Goal: Information Seeking & Learning: Learn about a topic

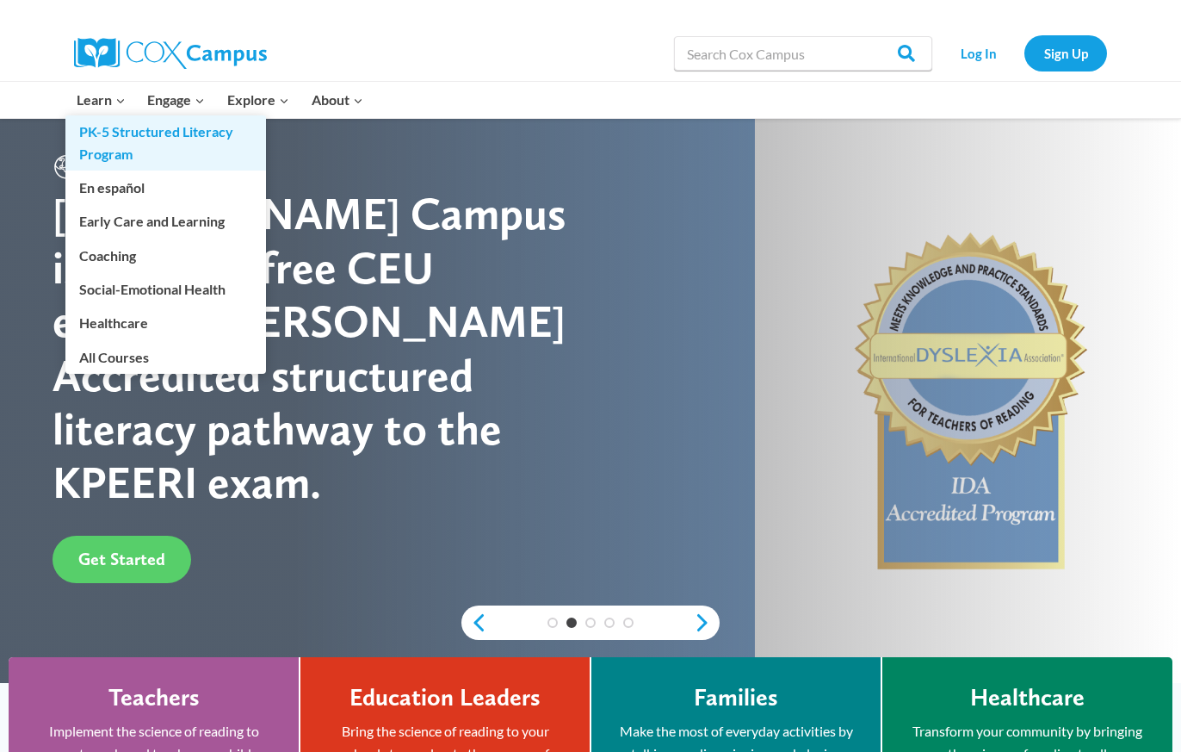
click at [104, 126] on link "PK-5 Structured Literacy Program" at bounding box center [165, 142] width 201 height 55
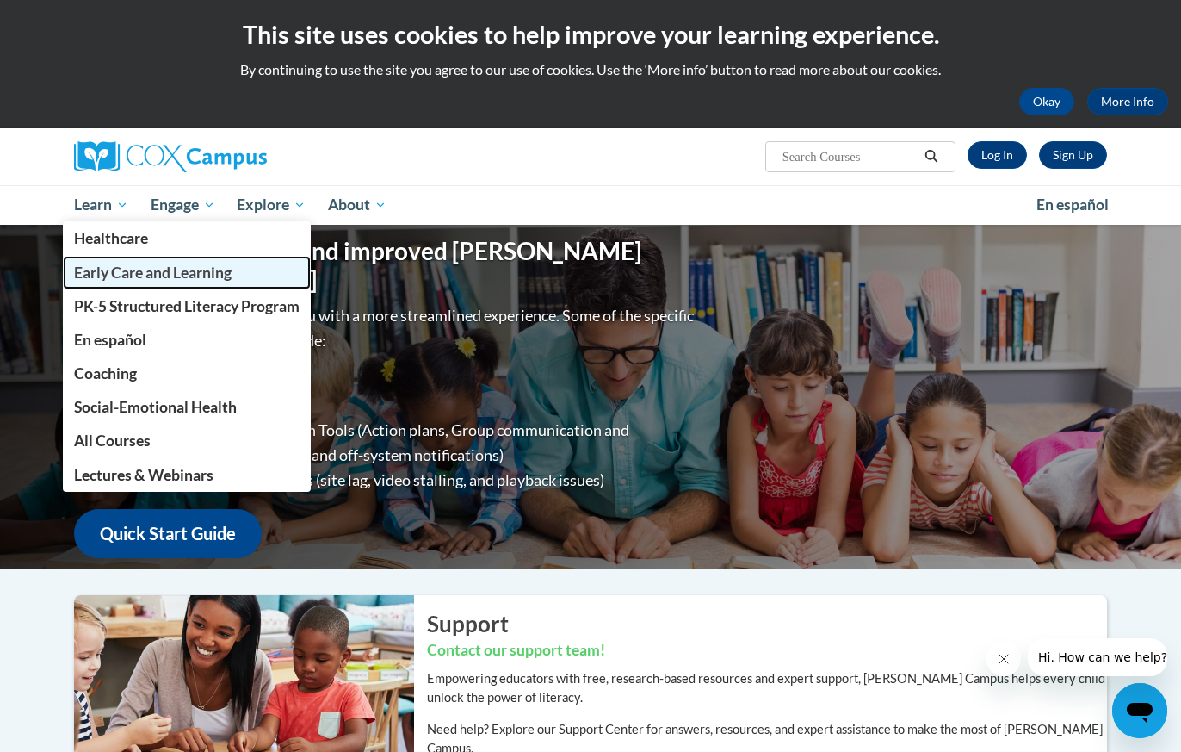
click at [163, 286] on link "Early Care and Learning" at bounding box center [187, 273] width 248 height 34
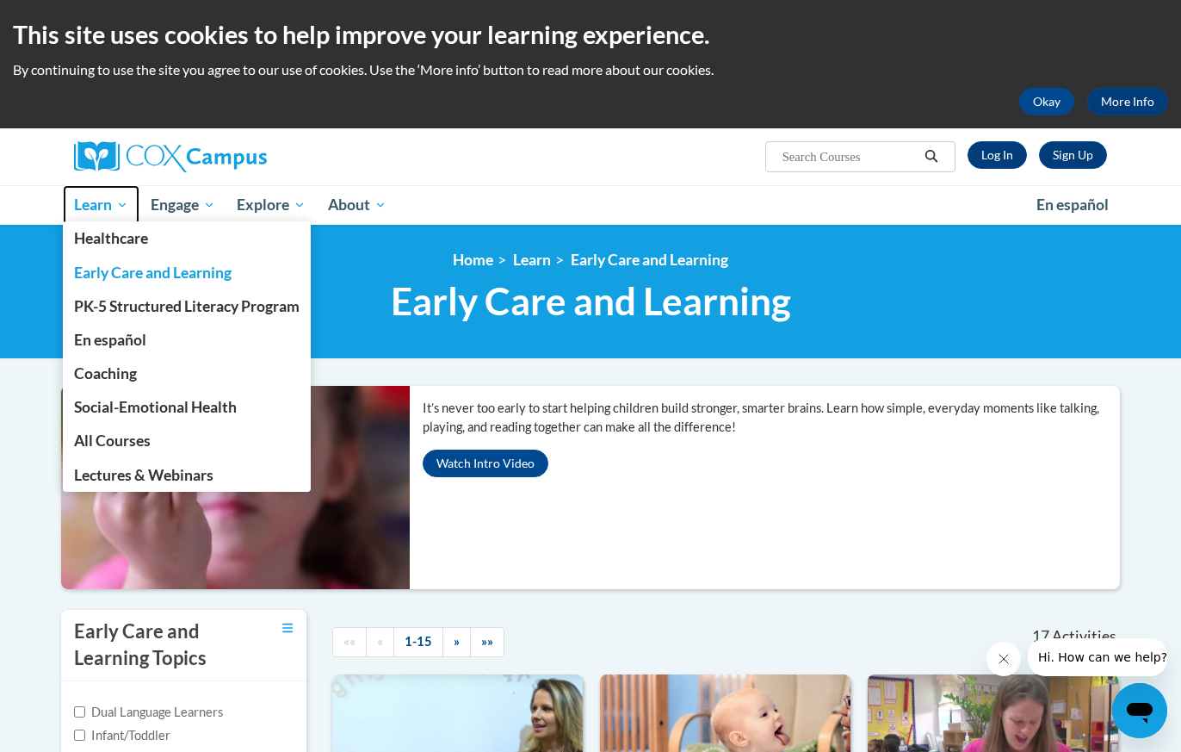
click at [113, 199] on span "Learn" at bounding box center [101, 205] width 54 height 21
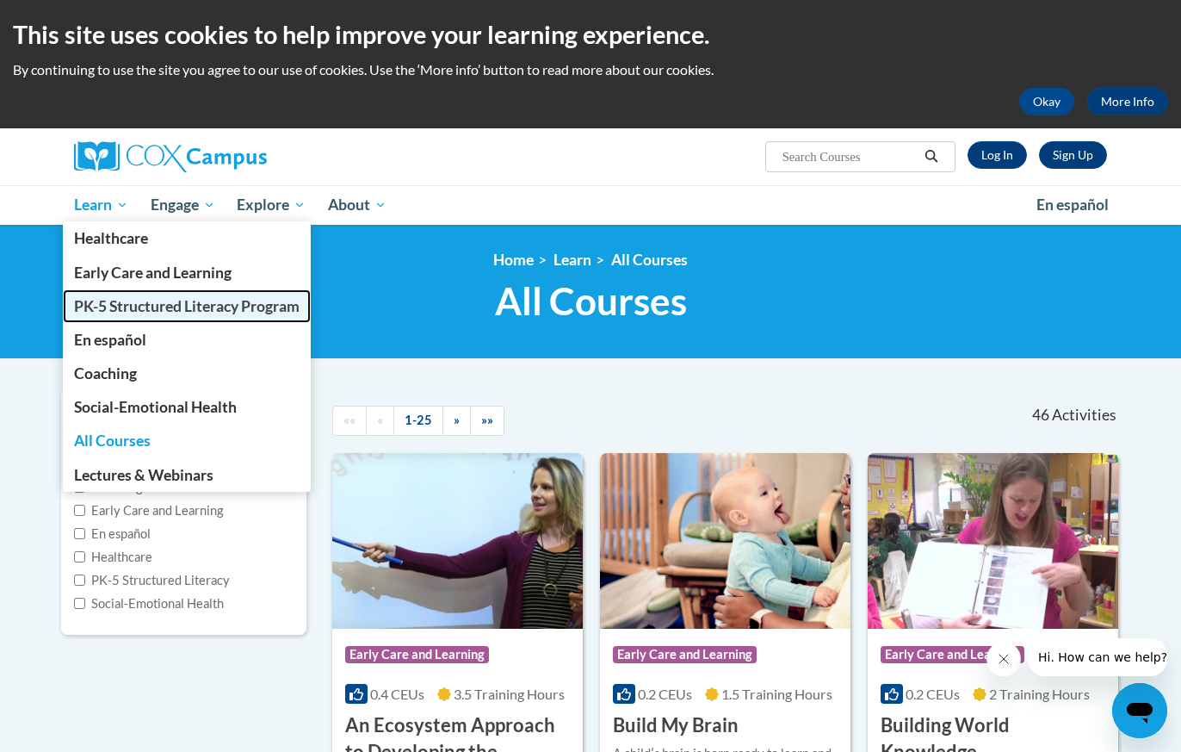
click at [148, 310] on span "PK-5 Structured Literacy Program" at bounding box center [187, 306] width 226 height 18
